Goal: Task Accomplishment & Management: Use online tool/utility

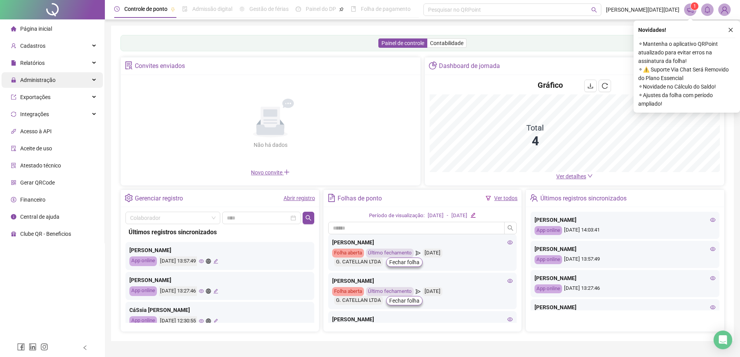
click at [19, 78] on span "Administração" at bounding box center [33, 80] width 45 height 6
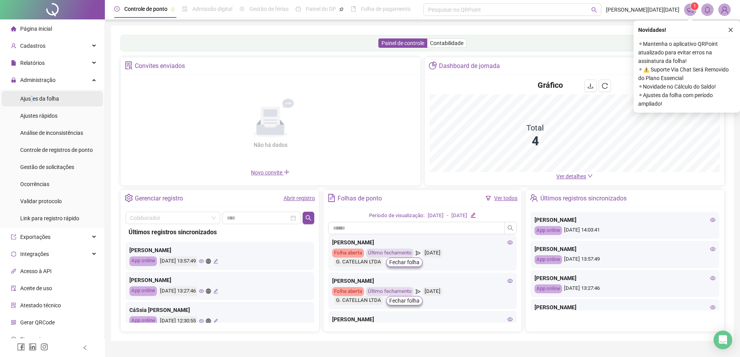
click at [31, 96] on span "Ajustes da folha" at bounding box center [39, 99] width 39 height 6
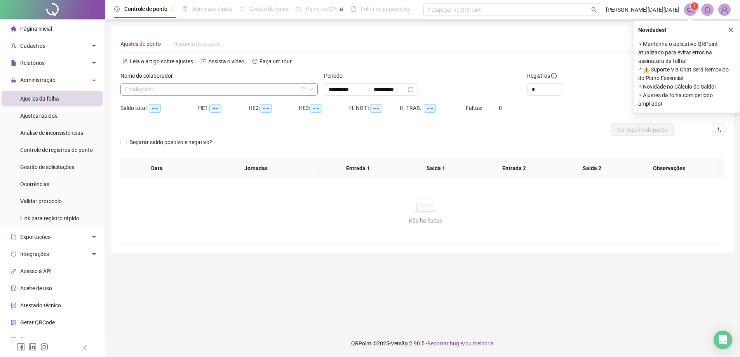
click at [155, 86] on input "search" at bounding box center [215, 90] width 181 height 12
type input "**********"
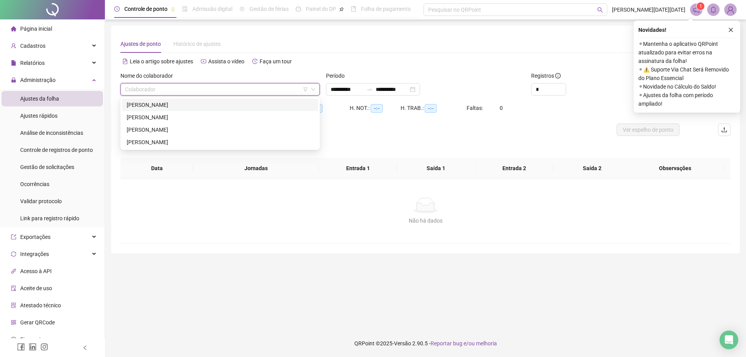
click at [152, 102] on div "[PERSON_NAME]" at bounding box center [220, 105] width 187 height 9
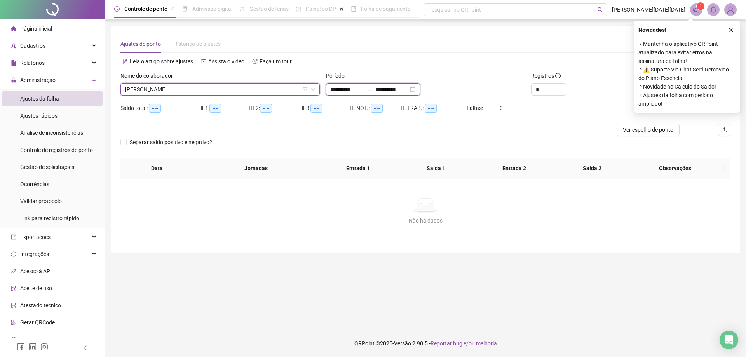
click at [338, 92] on input "**********" at bounding box center [347, 89] width 33 height 9
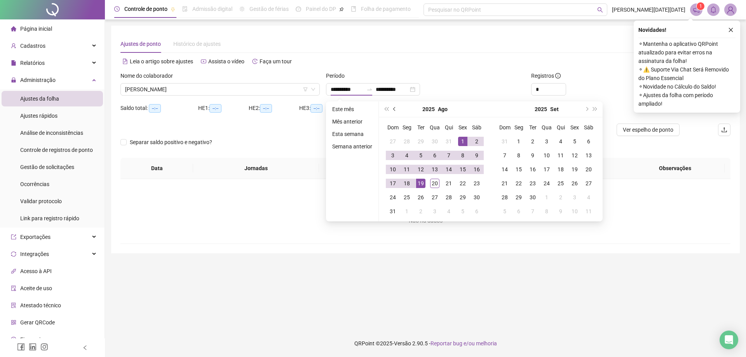
click at [393, 106] on button "prev-year" at bounding box center [394, 109] width 9 height 16
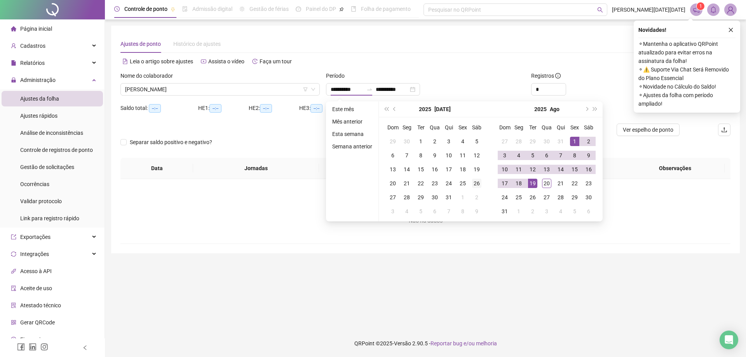
type input "**********"
click at [476, 181] on div "26" at bounding box center [476, 183] width 9 height 9
type input "**********"
click at [543, 182] on div "20" at bounding box center [546, 183] width 9 height 9
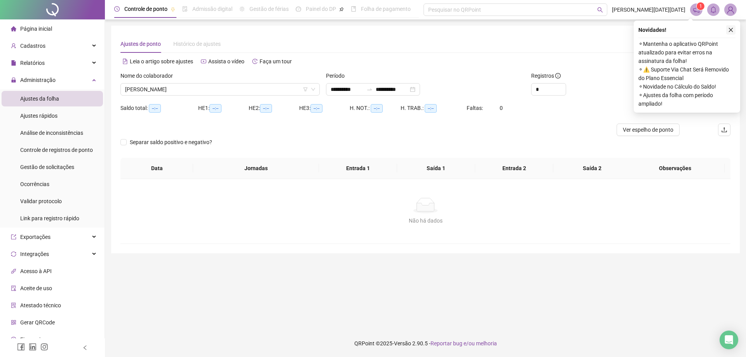
click at [731, 33] on button "button" at bounding box center [730, 29] width 9 height 9
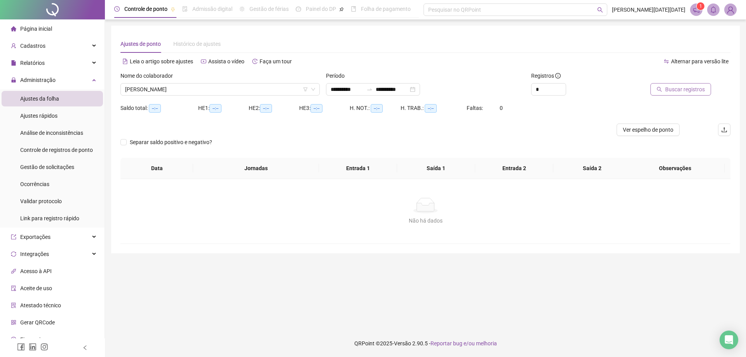
click at [679, 92] on span "Buscar registros" at bounding box center [685, 89] width 40 height 9
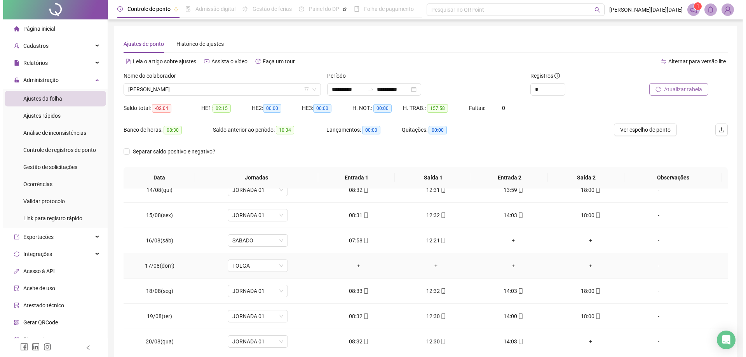
scroll to position [40, 0]
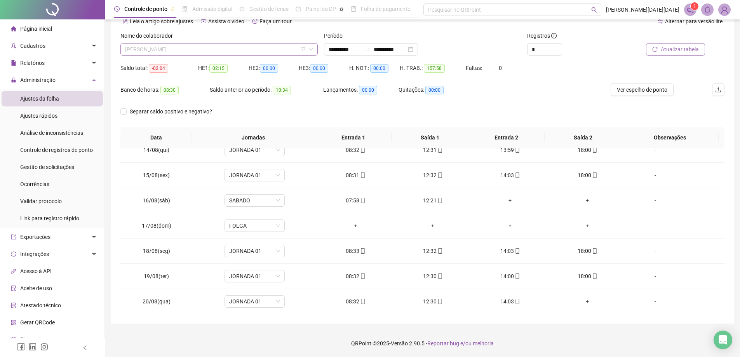
click at [216, 48] on span "[PERSON_NAME]" at bounding box center [219, 50] width 188 height 12
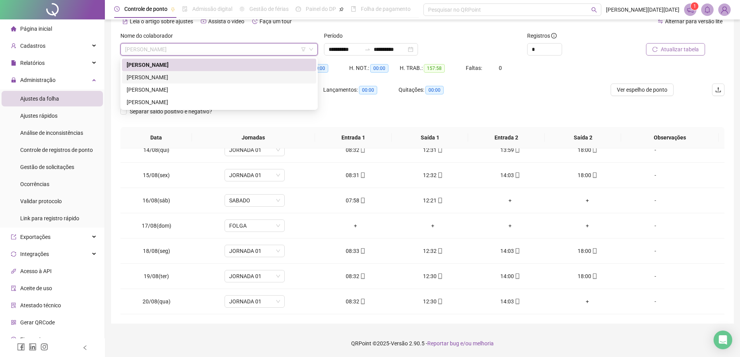
click at [180, 74] on div "[PERSON_NAME]" at bounding box center [219, 77] width 185 height 9
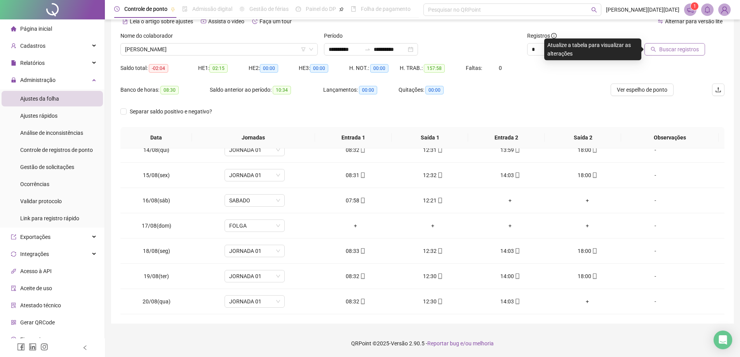
click at [678, 51] on span "Buscar registros" at bounding box center [679, 49] width 40 height 9
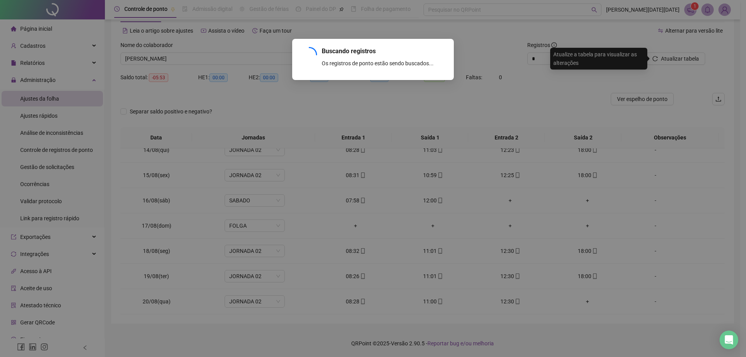
scroll to position [31, 0]
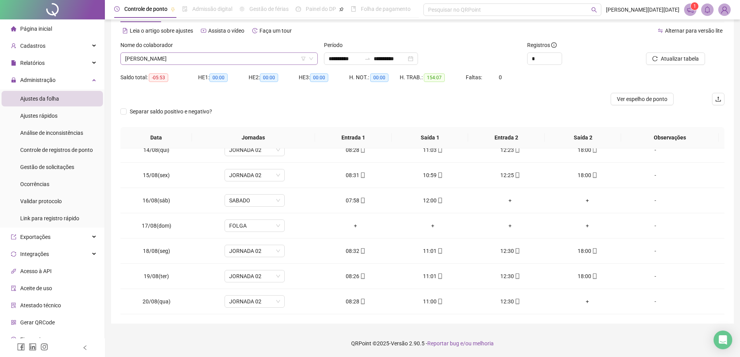
click at [219, 59] on span "[PERSON_NAME]" at bounding box center [219, 59] width 188 height 12
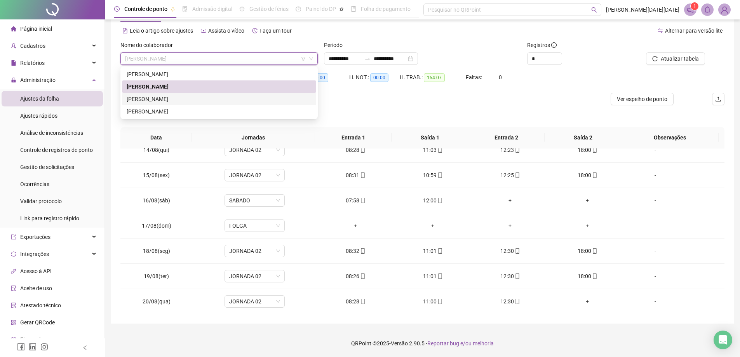
click at [180, 100] on div "[PERSON_NAME]" at bounding box center [219, 99] width 185 height 9
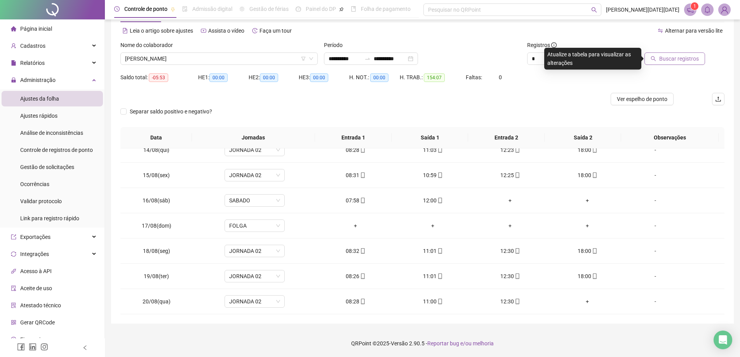
click at [663, 62] on span "Buscar registros" at bounding box center [679, 58] width 40 height 9
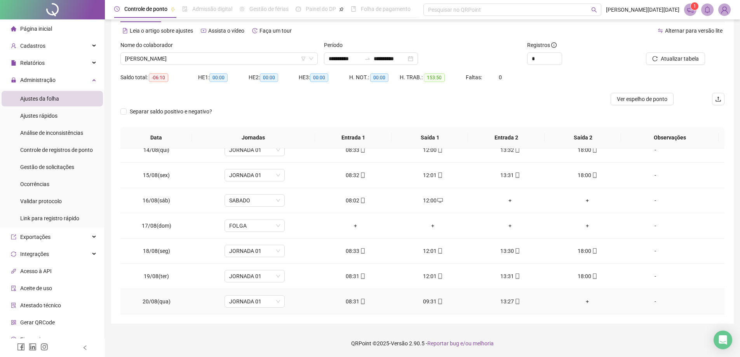
click at [643, 301] on div "-" at bounding box center [656, 301] width 46 height 9
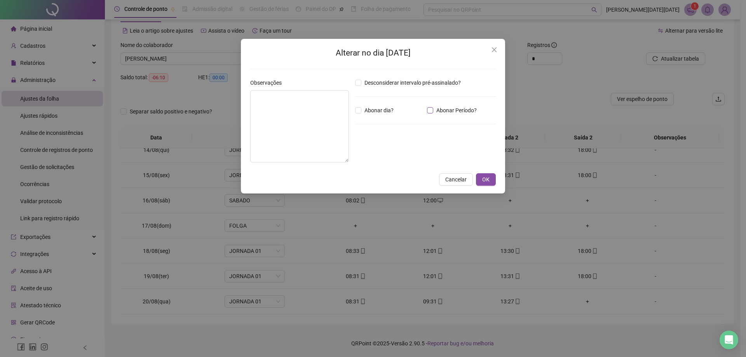
click at [453, 108] on span "Abonar Período?" at bounding box center [456, 110] width 47 height 9
click at [361, 154] on input "*****" at bounding box center [375, 152] width 31 height 9
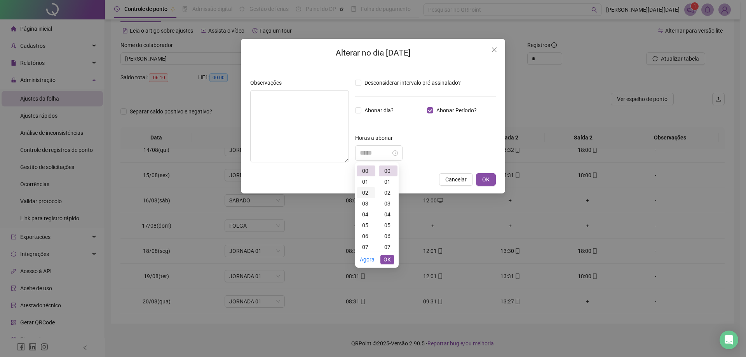
click at [366, 194] on div "02" at bounding box center [366, 192] width 19 height 11
click at [389, 223] on div "30" at bounding box center [388, 225] width 19 height 11
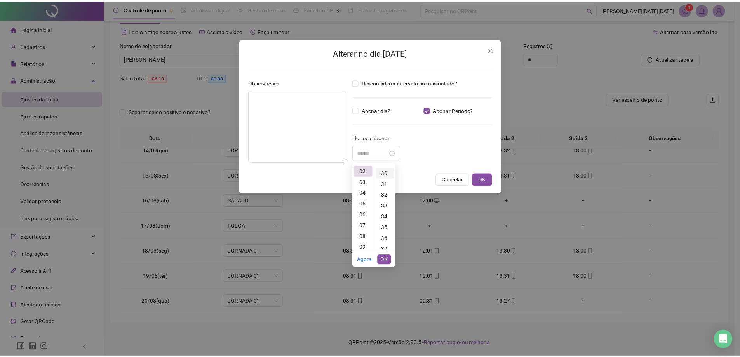
scroll to position [326, 0]
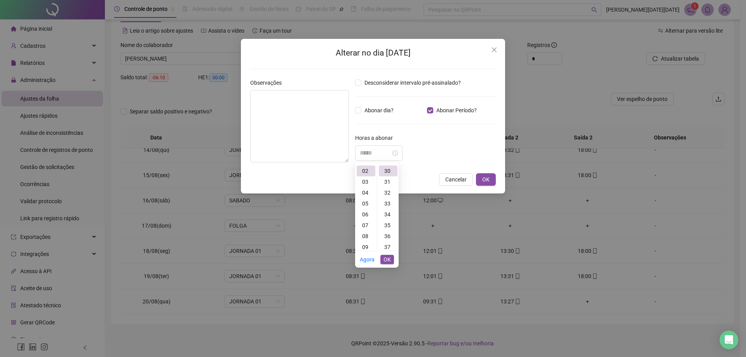
type input "*****"
click at [388, 261] on span "OK" at bounding box center [386, 259] width 7 height 9
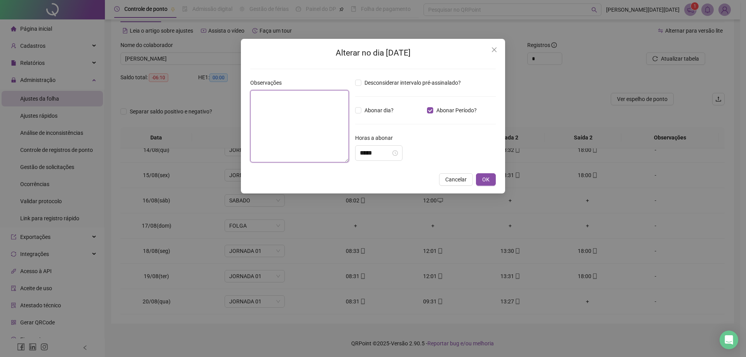
click at [306, 123] on textarea at bounding box center [299, 126] width 99 height 72
type textarea "********"
click at [486, 183] on span "OK" at bounding box center [485, 179] width 7 height 9
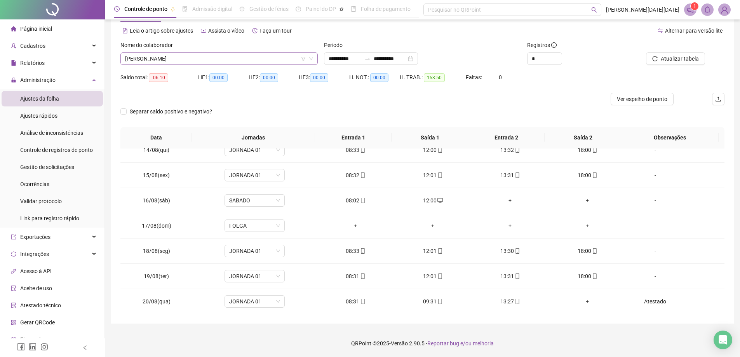
click at [183, 55] on span "[PERSON_NAME]" at bounding box center [219, 59] width 188 height 12
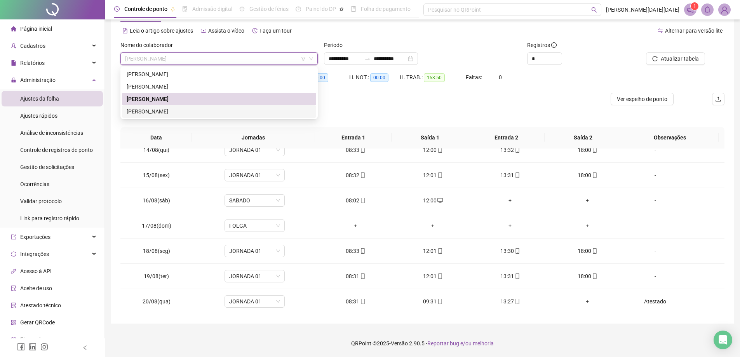
click at [178, 112] on div "[PERSON_NAME]" at bounding box center [219, 111] width 185 height 9
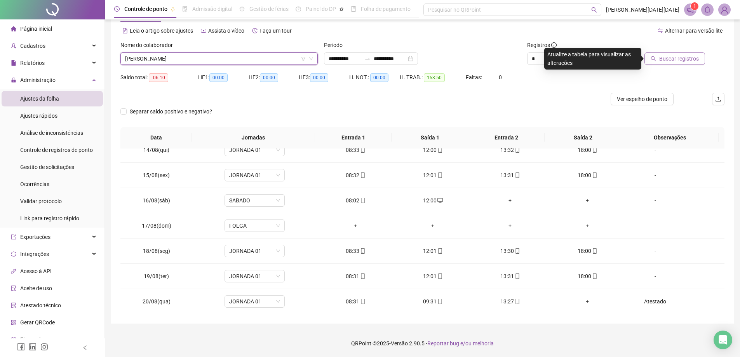
click at [704, 59] on button "Buscar registros" at bounding box center [675, 58] width 61 height 12
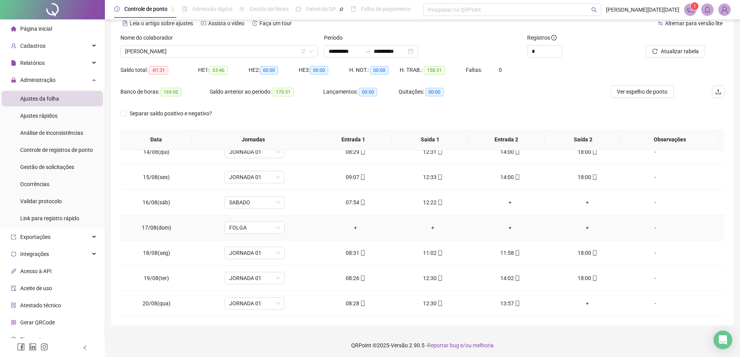
scroll to position [40, 0]
